Goal: Task Accomplishment & Management: Manage account settings

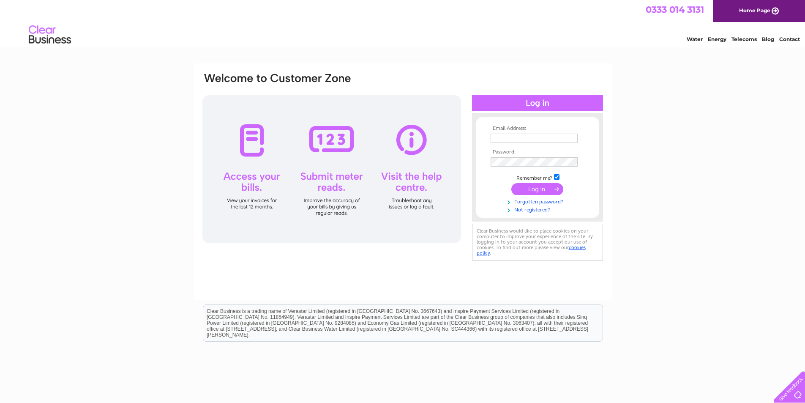
type input "[PERSON_NAME][EMAIL_ADDRESS][DOMAIN_NAME]"
click at [528, 192] on input "submit" at bounding box center [537, 189] width 52 height 12
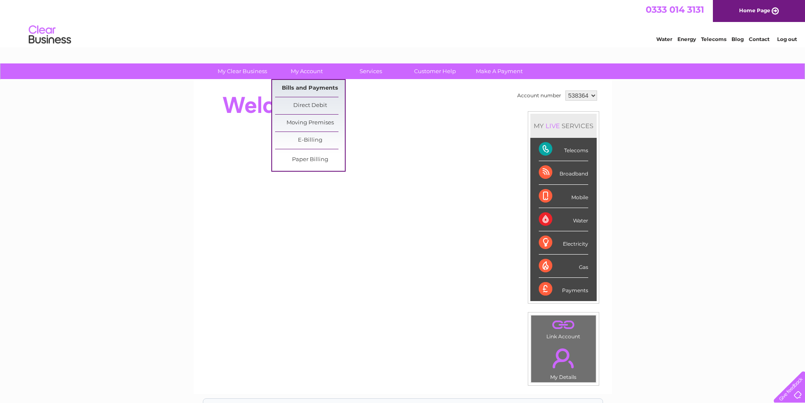
click at [305, 85] on link "Bills and Payments" at bounding box center [310, 88] width 70 height 17
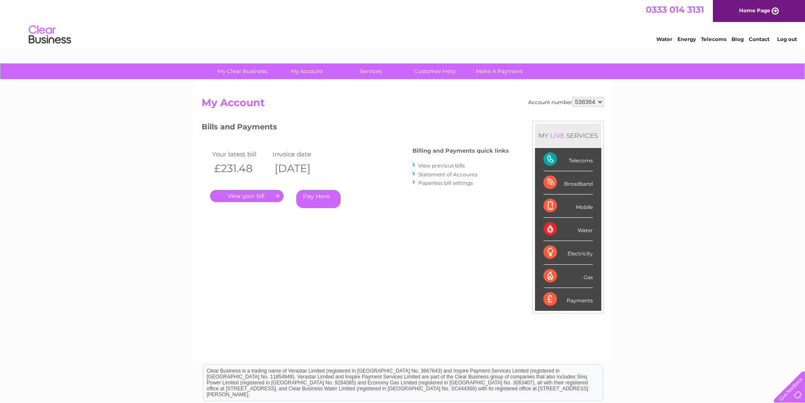
click at [251, 196] on link "." at bounding box center [247, 196] width 74 height 12
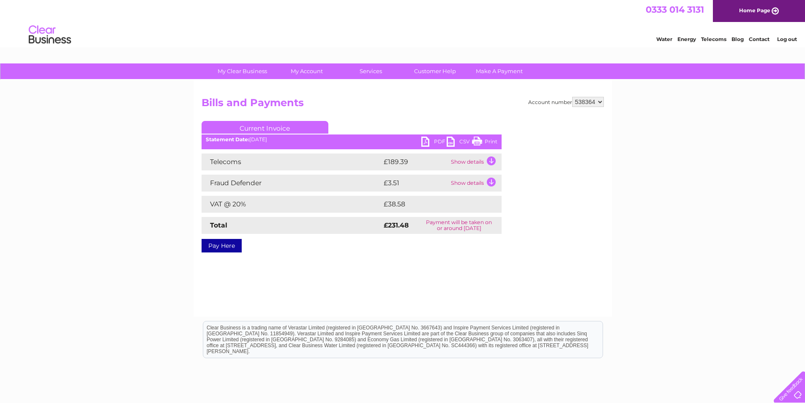
click at [435, 143] on link "PDF" at bounding box center [433, 142] width 25 height 12
click at [584, 103] on select "538364 538368" at bounding box center [588, 102] width 32 height 10
select select "538368"
click at [572, 97] on select "538364 538368" at bounding box center [588, 102] width 32 height 10
click at [436, 141] on link "PDF" at bounding box center [433, 142] width 25 height 12
